Goal: Task Accomplishment & Management: Manage account settings

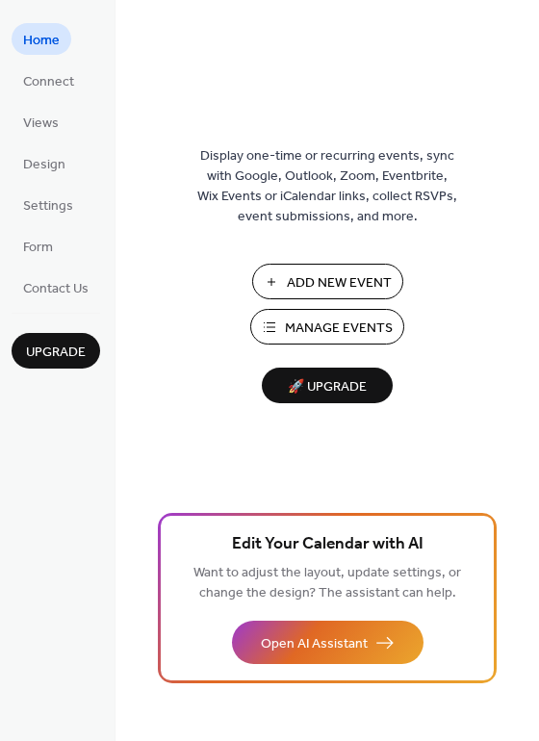
click at [348, 281] on span "Add New Event" at bounding box center [339, 283] width 105 height 20
click at [326, 323] on span "Manage Events" at bounding box center [339, 329] width 108 height 20
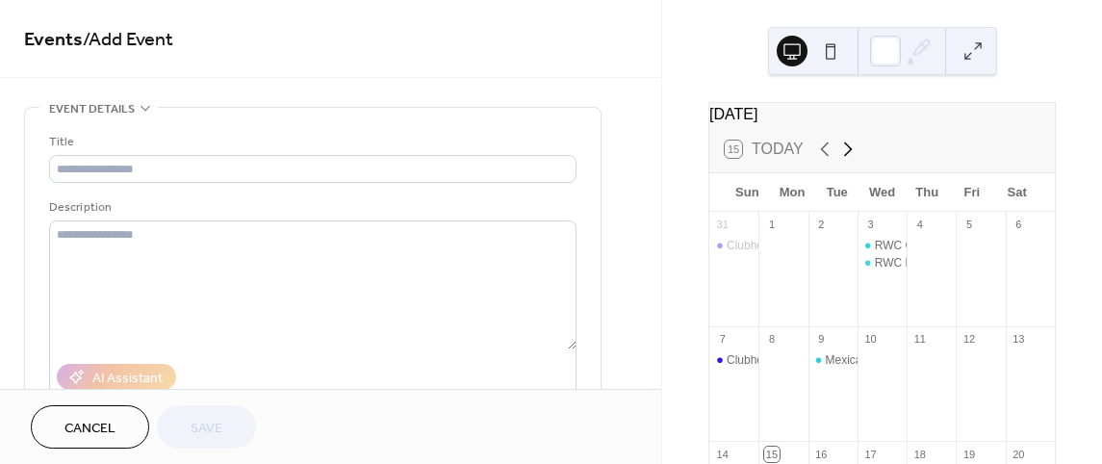
click at [845, 158] on icon at bounding box center [847, 149] width 23 height 23
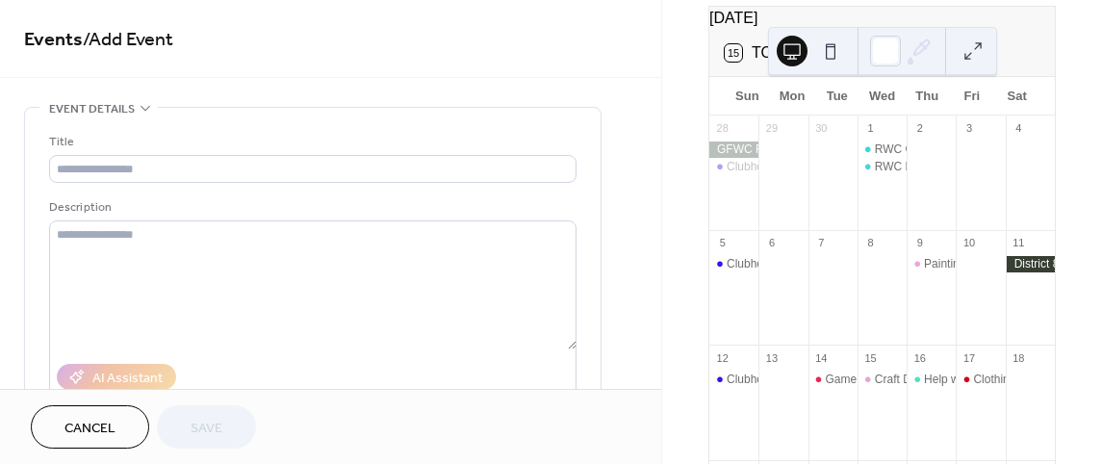
scroll to position [192, 0]
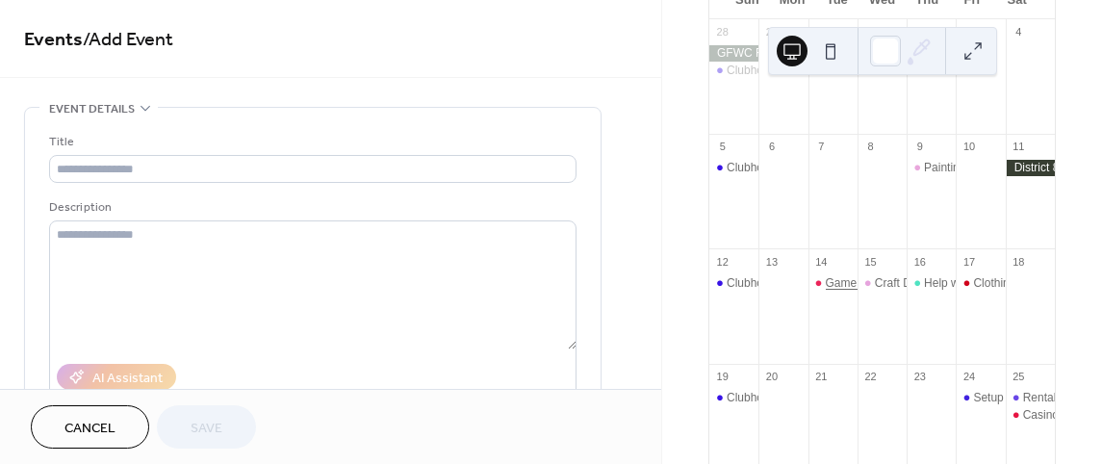
click at [840, 291] on div "Game Night" at bounding box center [857, 283] width 62 height 16
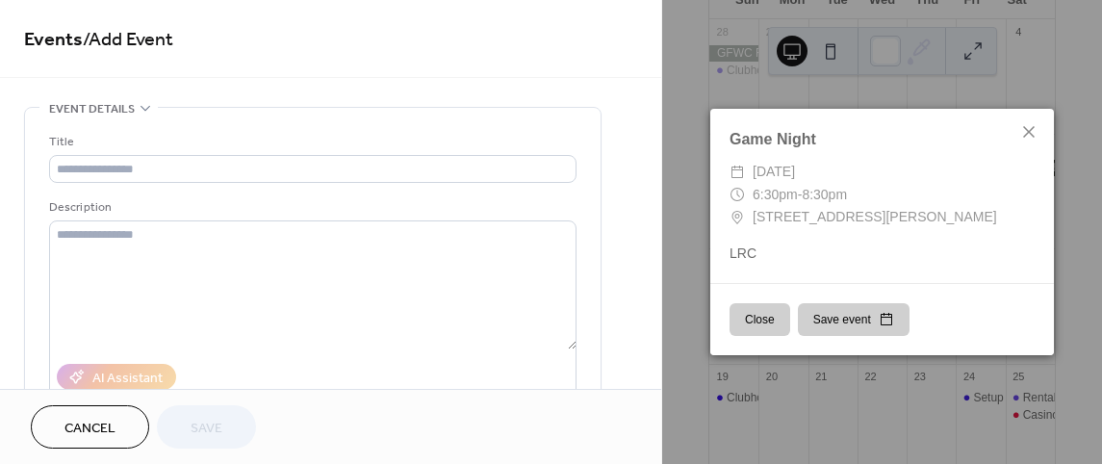
click at [754, 318] on button "Close" at bounding box center [760, 319] width 61 height 33
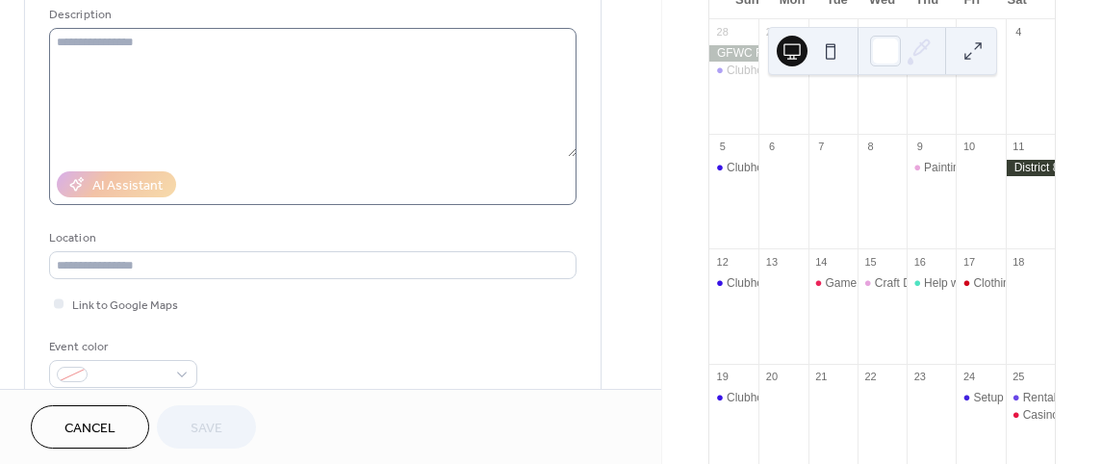
scroll to position [0, 0]
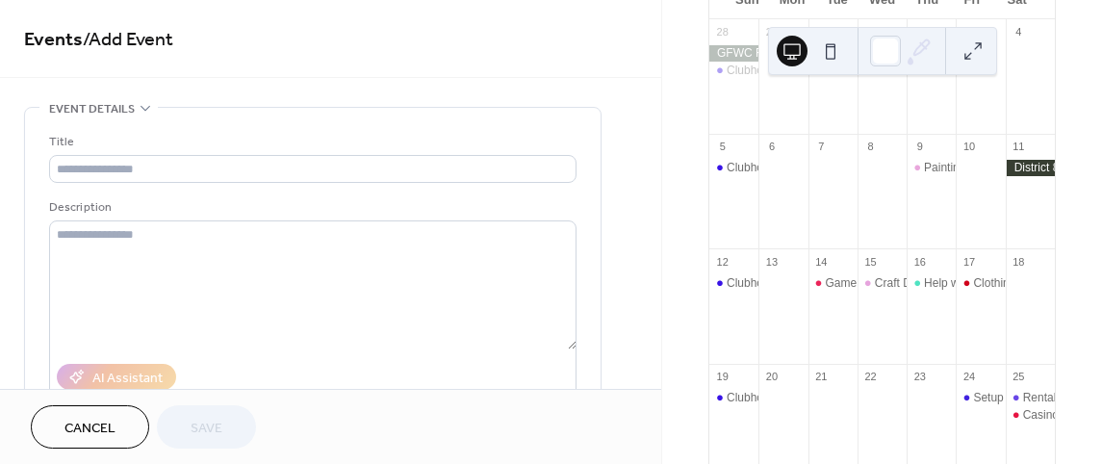
click at [1006, 406] on div "Rental for Wedding Shower" at bounding box center [1030, 398] width 49 height 16
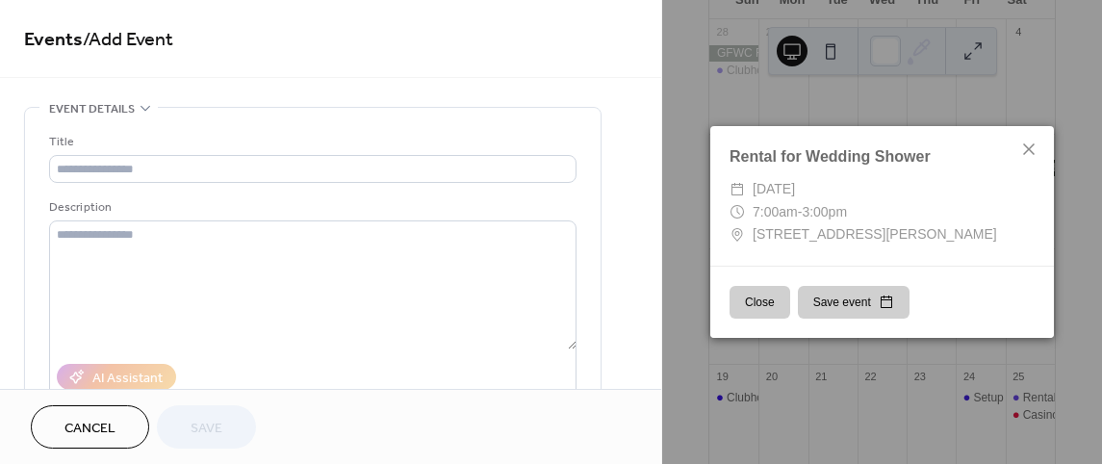
click at [750, 306] on button "Close" at bounding box center [760, 302] width 61 height 33
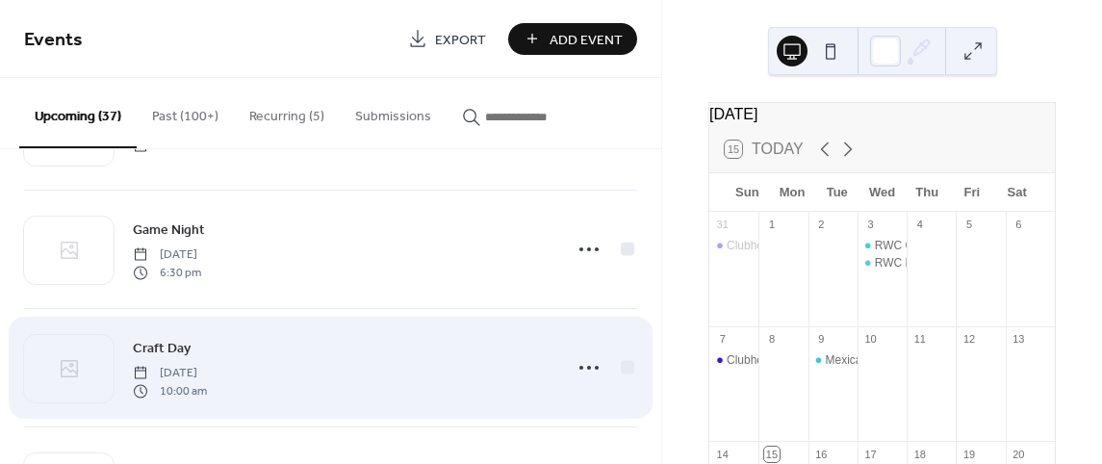
scroll to position [577, 0]
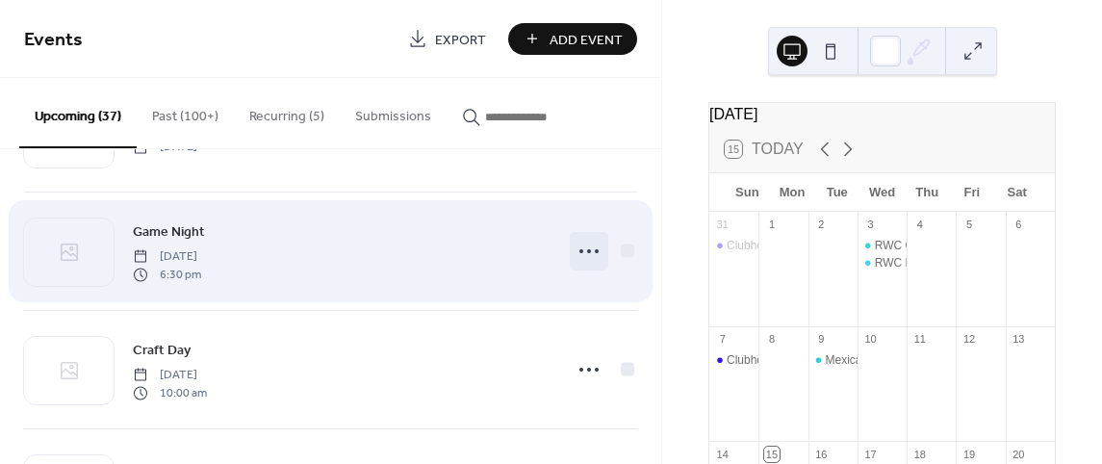
click at [588, 247] on icon at bounding box center [589, 251] width 31 height 31
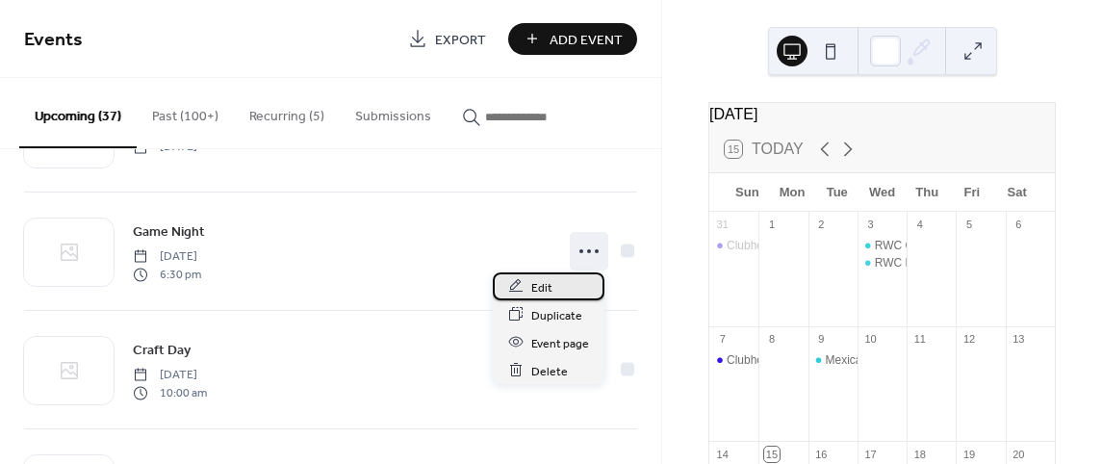
click at [543, 283] on span "Edit" at bounding box center [541, 287] width 21 height 20
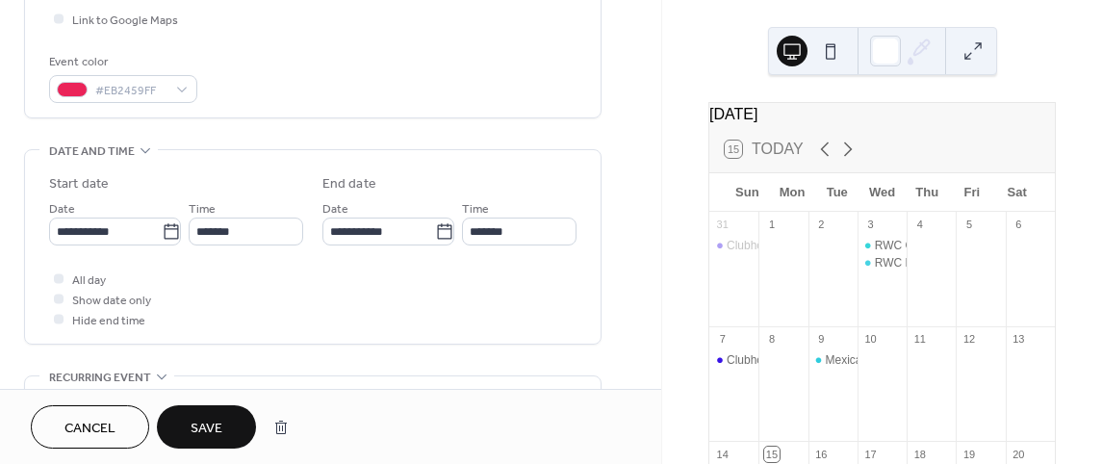
scroll to position [577, 0]
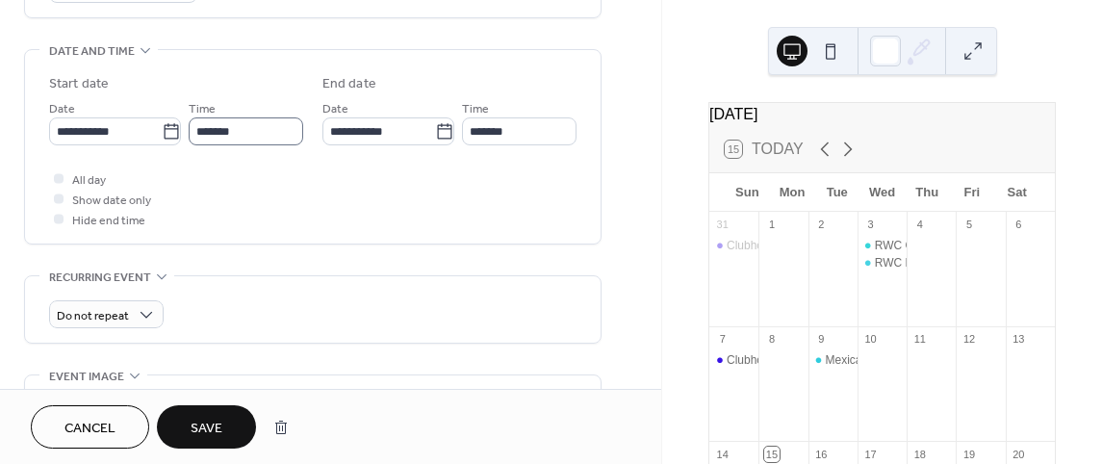
type input "********"
click at [244, 123] on input "*******" at bounding box center [246, 131] width 115 height 28
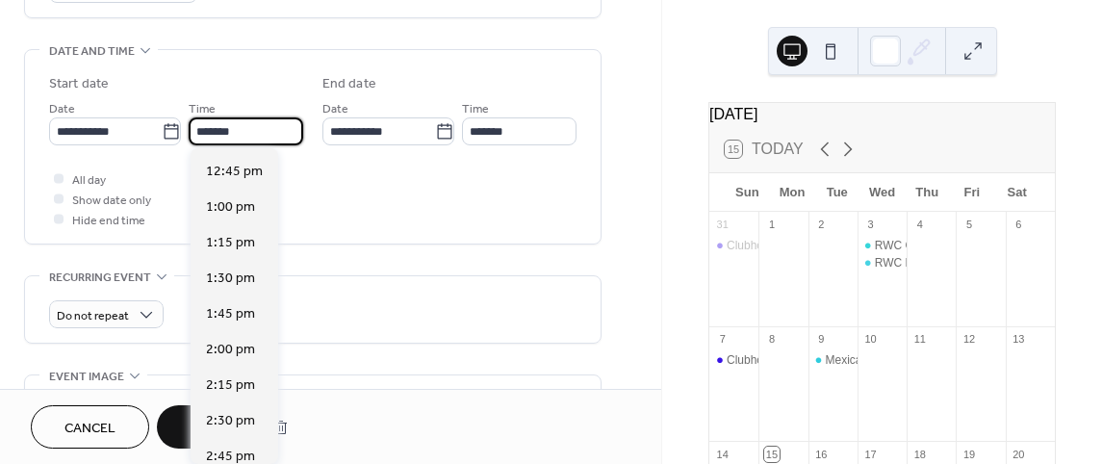
scroll to position [1769, 0]
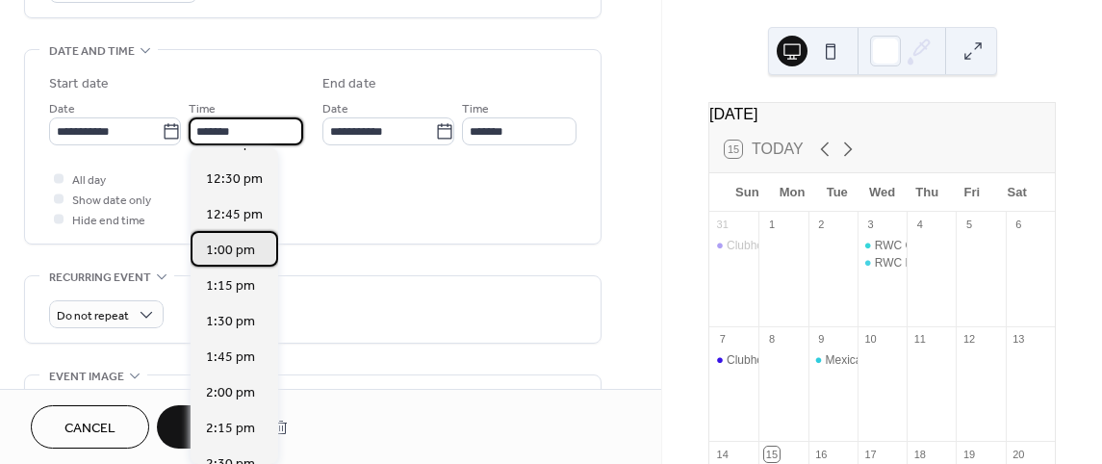
click at [226, 251] on span "1:00 pm" at bounding box center [230, 250] width 49 height 20
type input "*******"
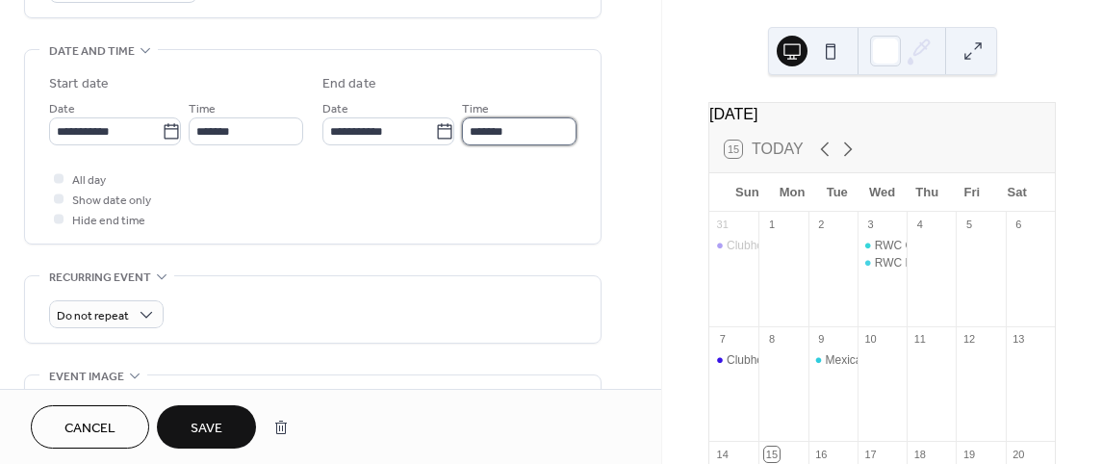
click at [518, 129] on input "*******" at bounding box center [519, 131] width 115 height 28
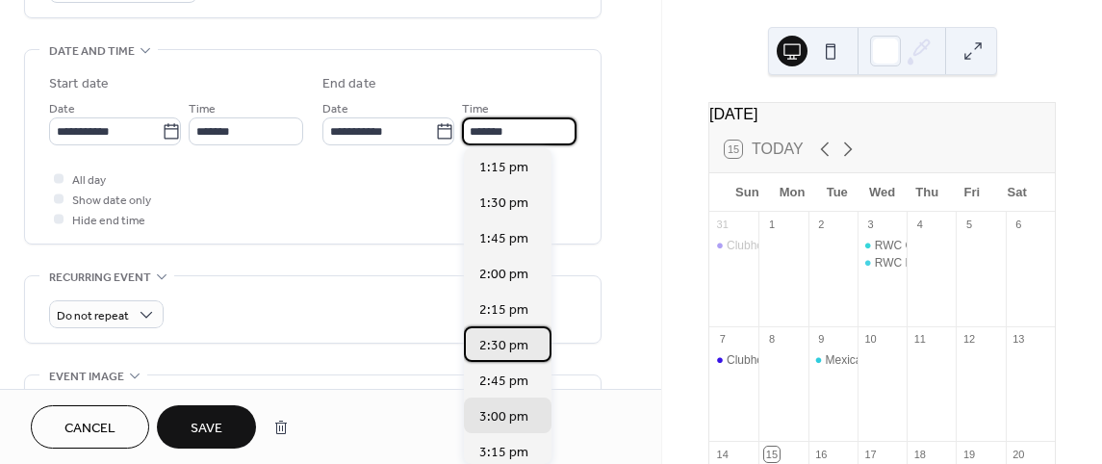
click at [491, 337] on span "2:30 pm" at bounding box center [503, 345] width 49 height 20
type input "*******"
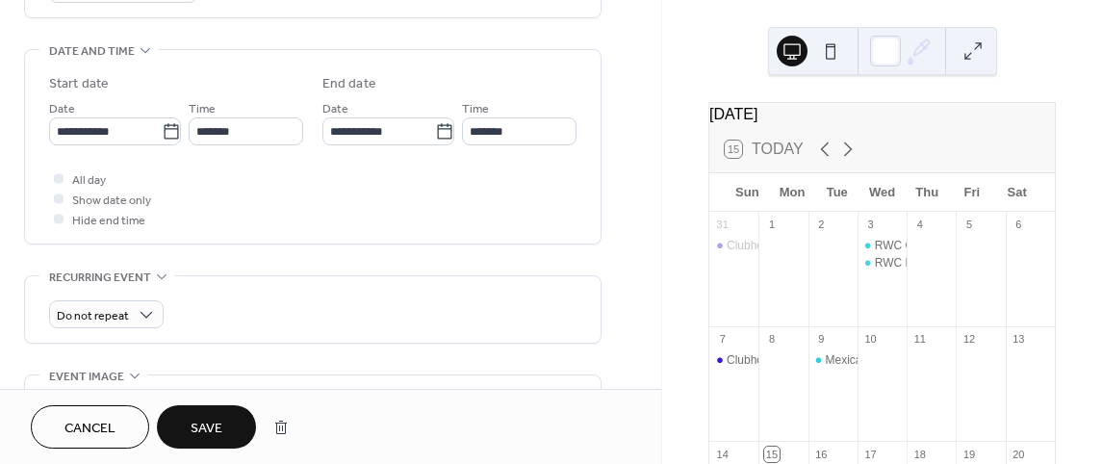
click at [197, 419] on span "Save" at bounding box center [207, 429] width 32 height 20
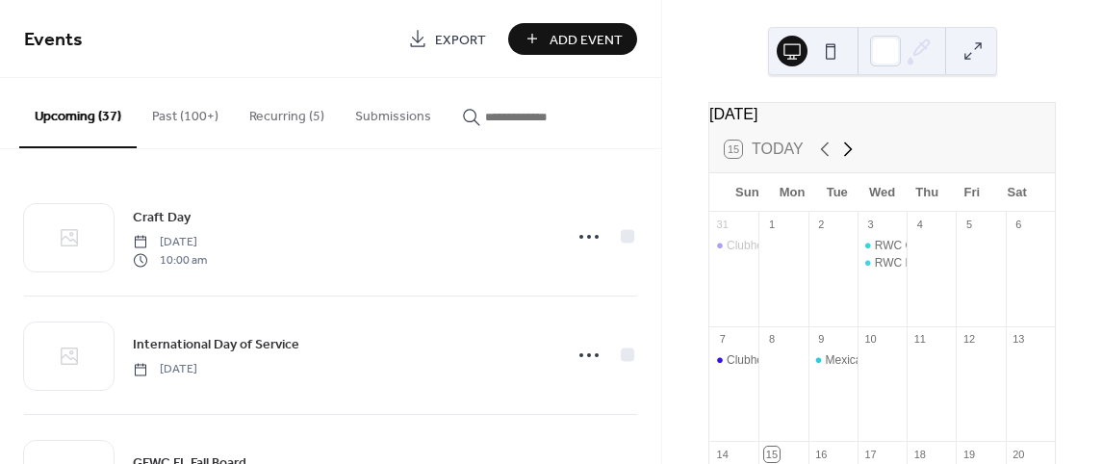
click at [848, 156] on icon at bounding box center [847, 149] width 23 height 23
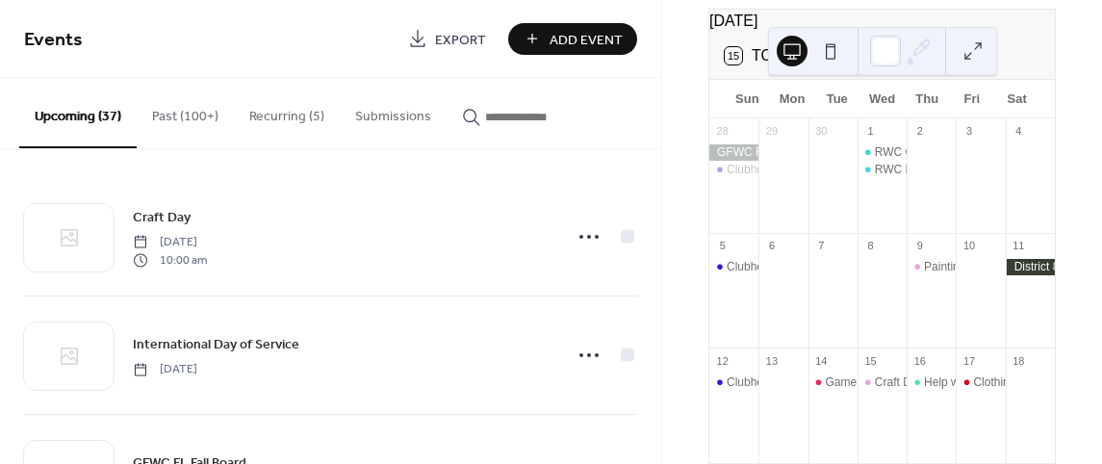
scroll to position [96, 0]
click at [832, 385] on div "Game Day" at bounding box center [853, 380] width 55 height 16
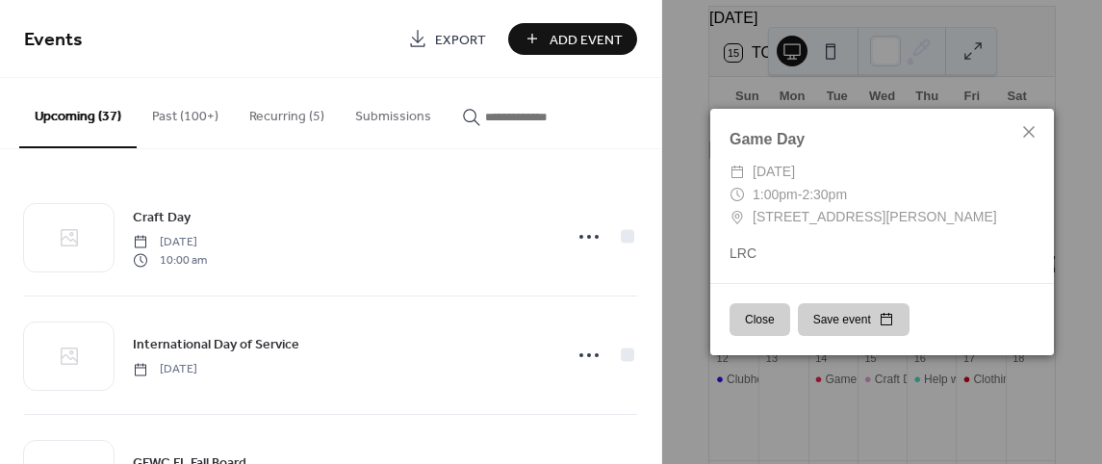
click at [813, 321] on button "Save event" at bounding box center [854, 319] width 112 height 33
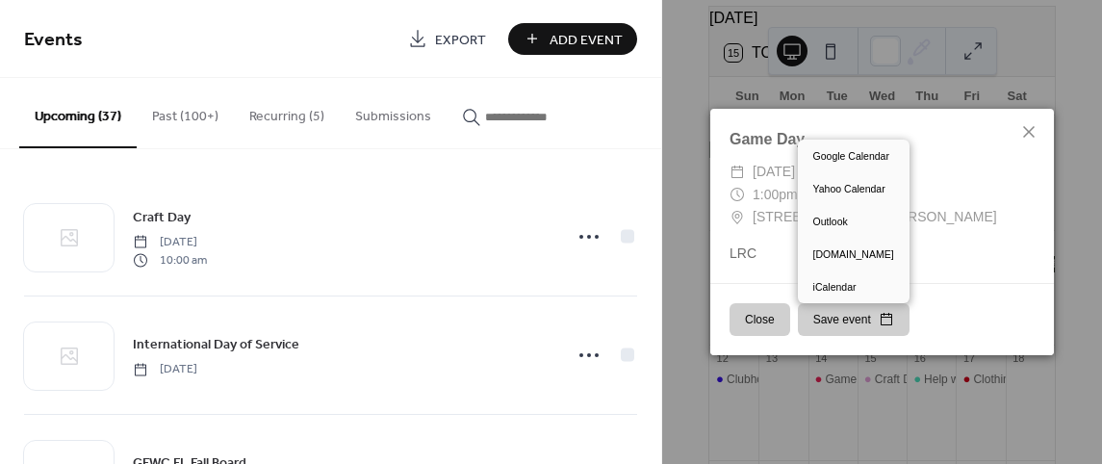
click at [765, 314] on button "Close" at bounding box center [760, 319] width 61 height 33
